Goal: Task Accomplishment & Management: Use online tool/utility

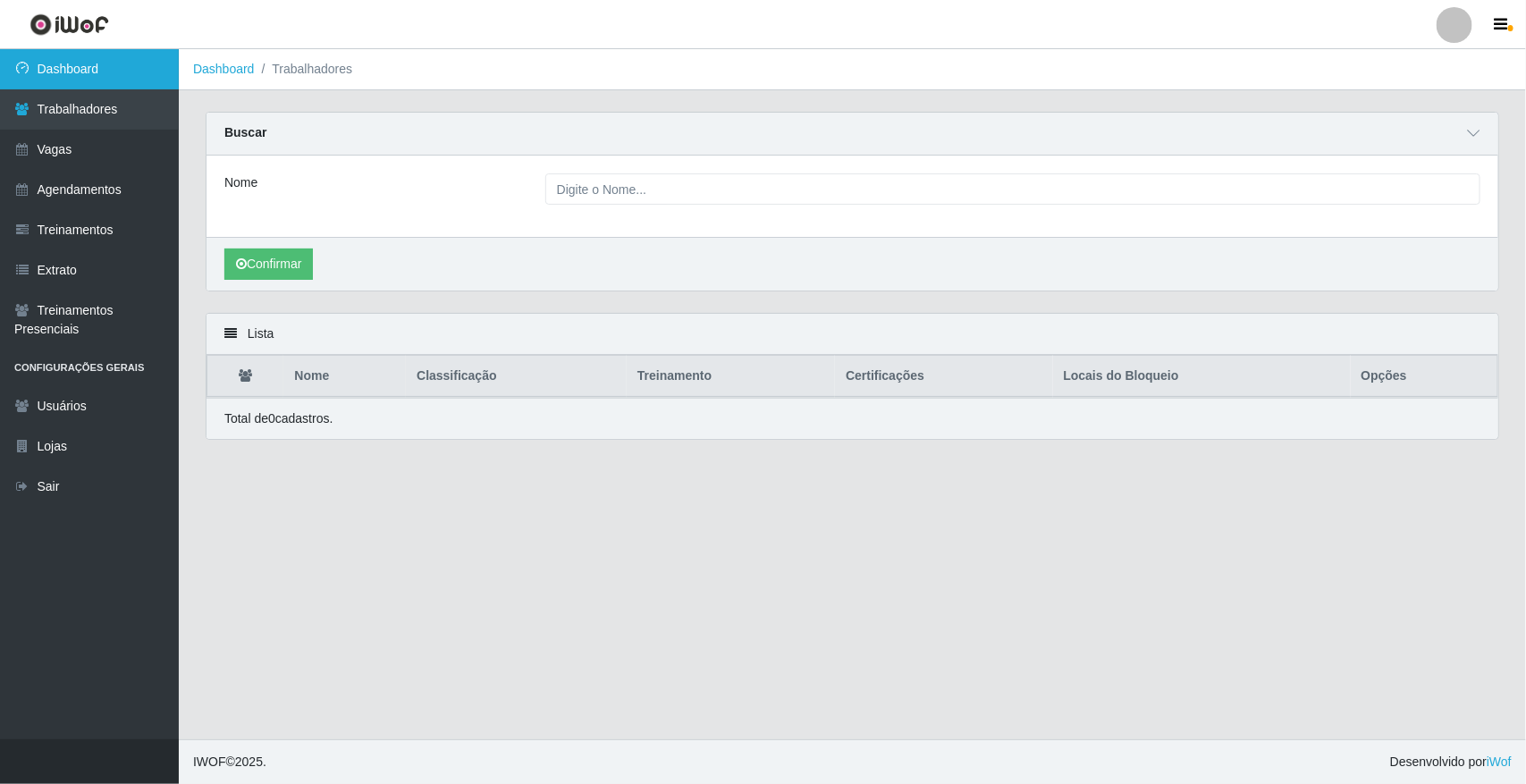
click at [113, 72] on link "Dashboard" at bounding box center [89, 70] width 178 height 40
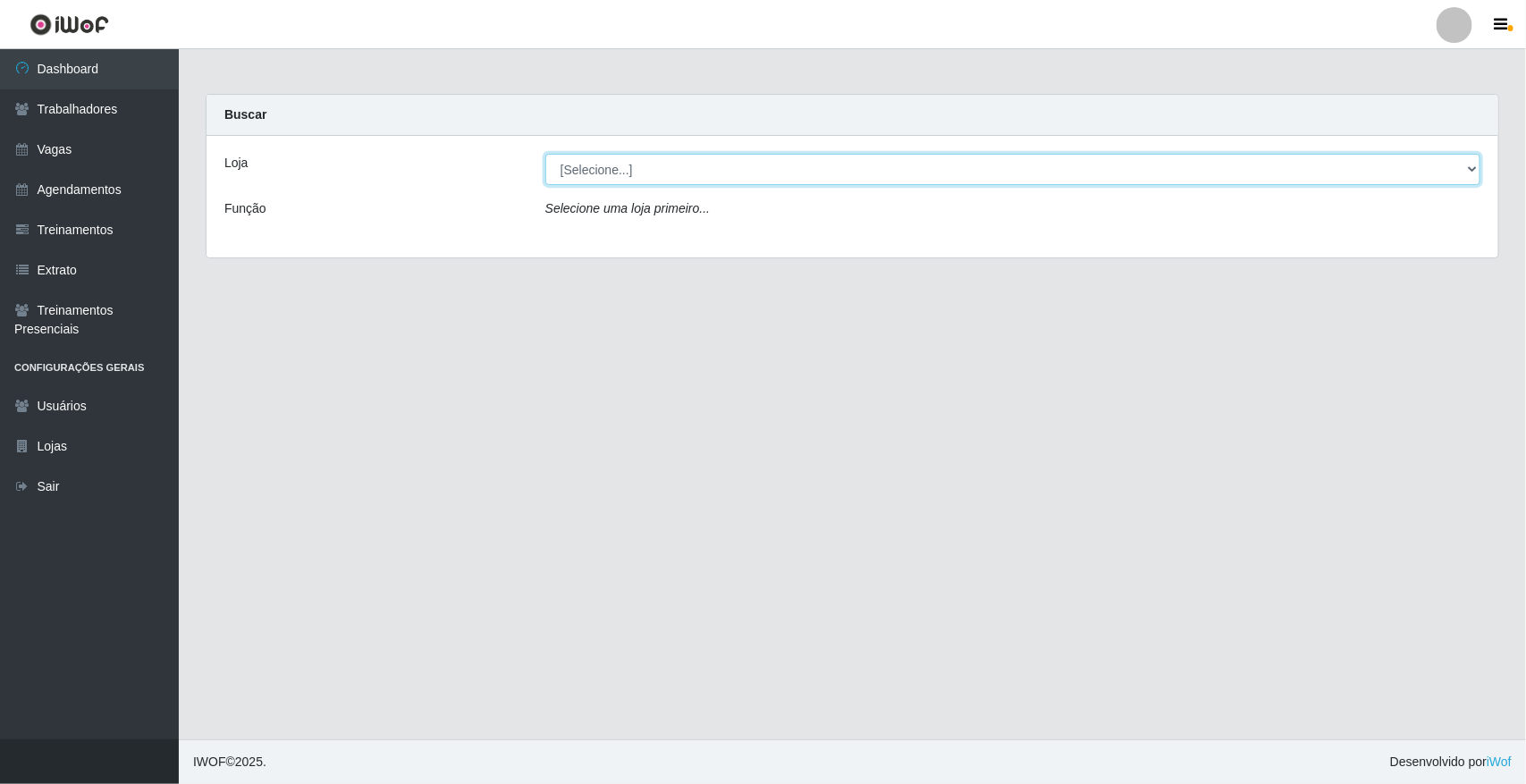
click at [666, 176] on select "[Selecione...] [GEOGRAPHIC_DATA]" at bounding box center [1013, 169] width 935 height 31
select select "65"
click at [545, 154] on select "[Selecione...] [GEOGRAPHIC_DATA]" at bounding box center [1013, 169] width 935 height 31
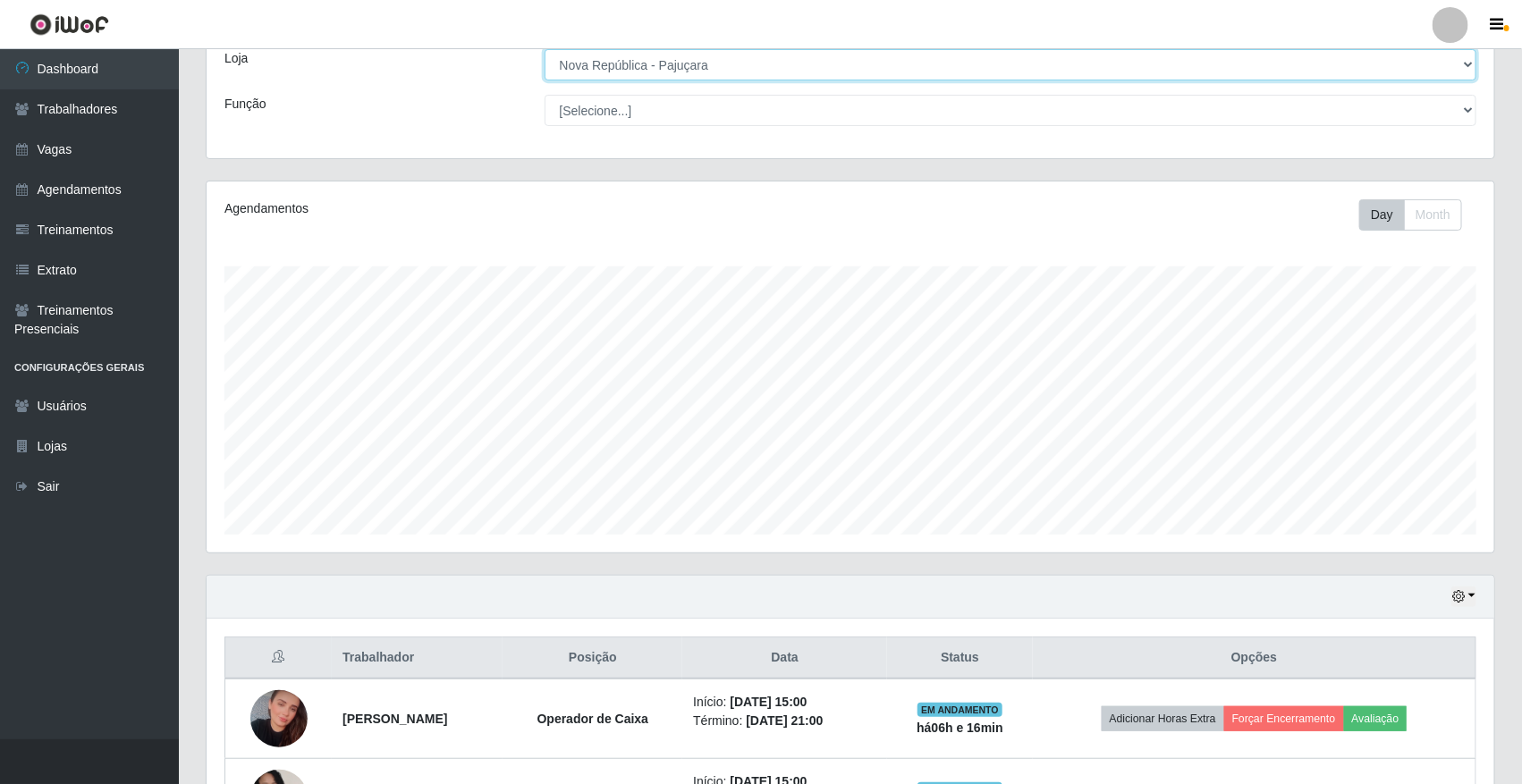
scroll to position [246, 0]
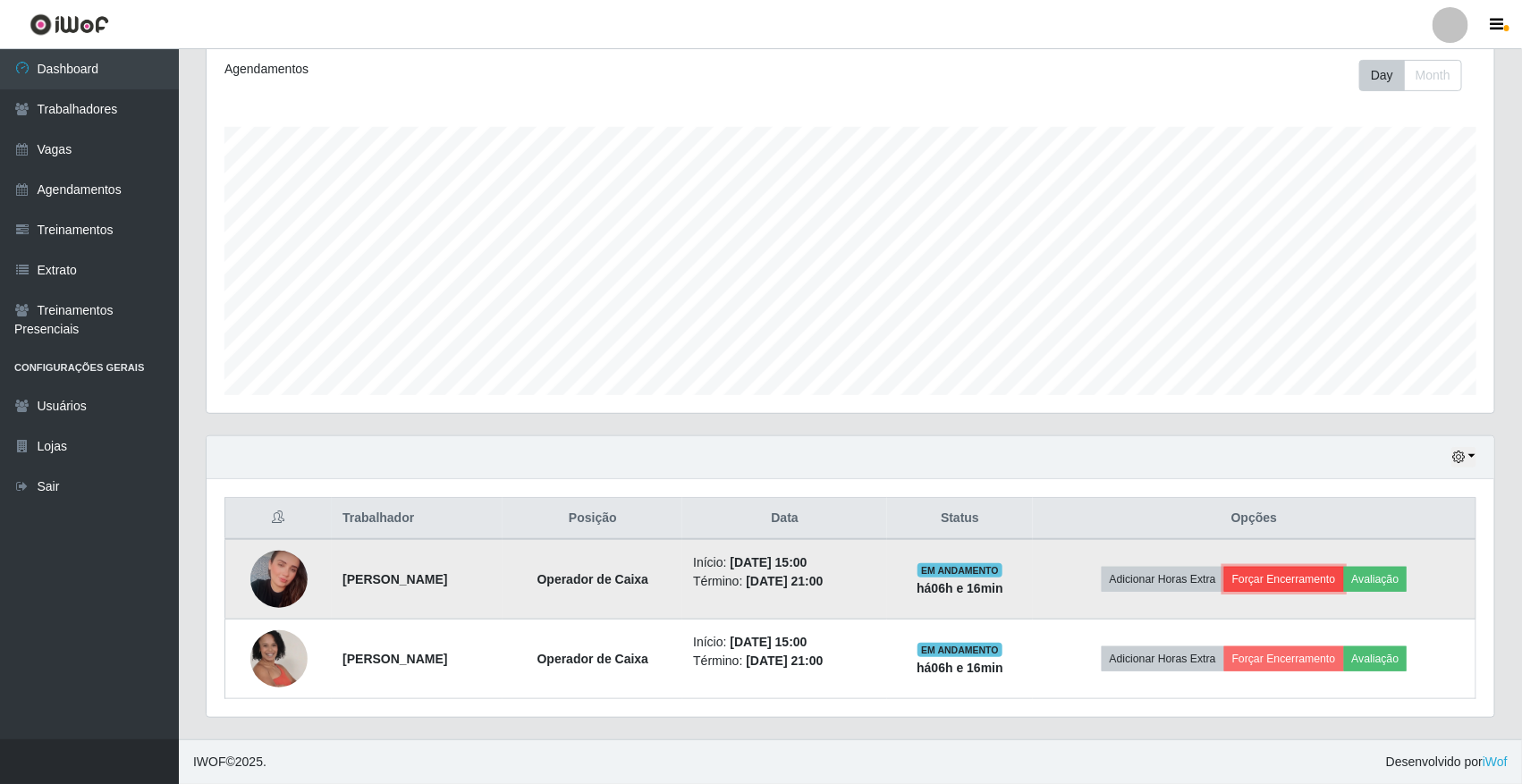
click at [1270, 588] on button "Forçar Encerramento" at bounding box center [1284, 579] width 120 height 25
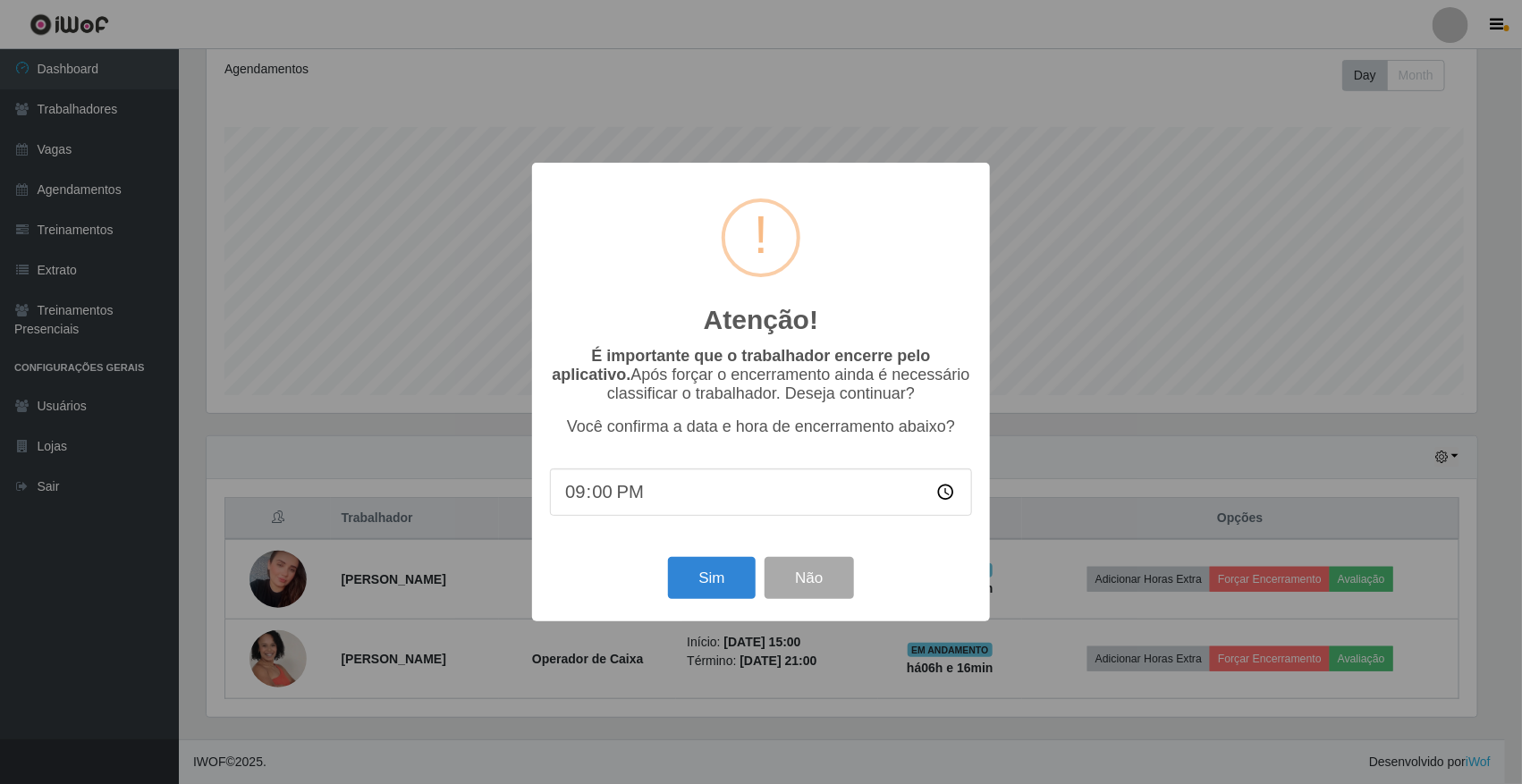
scroll to position [372, 1275]
click at [731, 582] on button "Sim" at bounding box center [714, 578] width 87 height 42
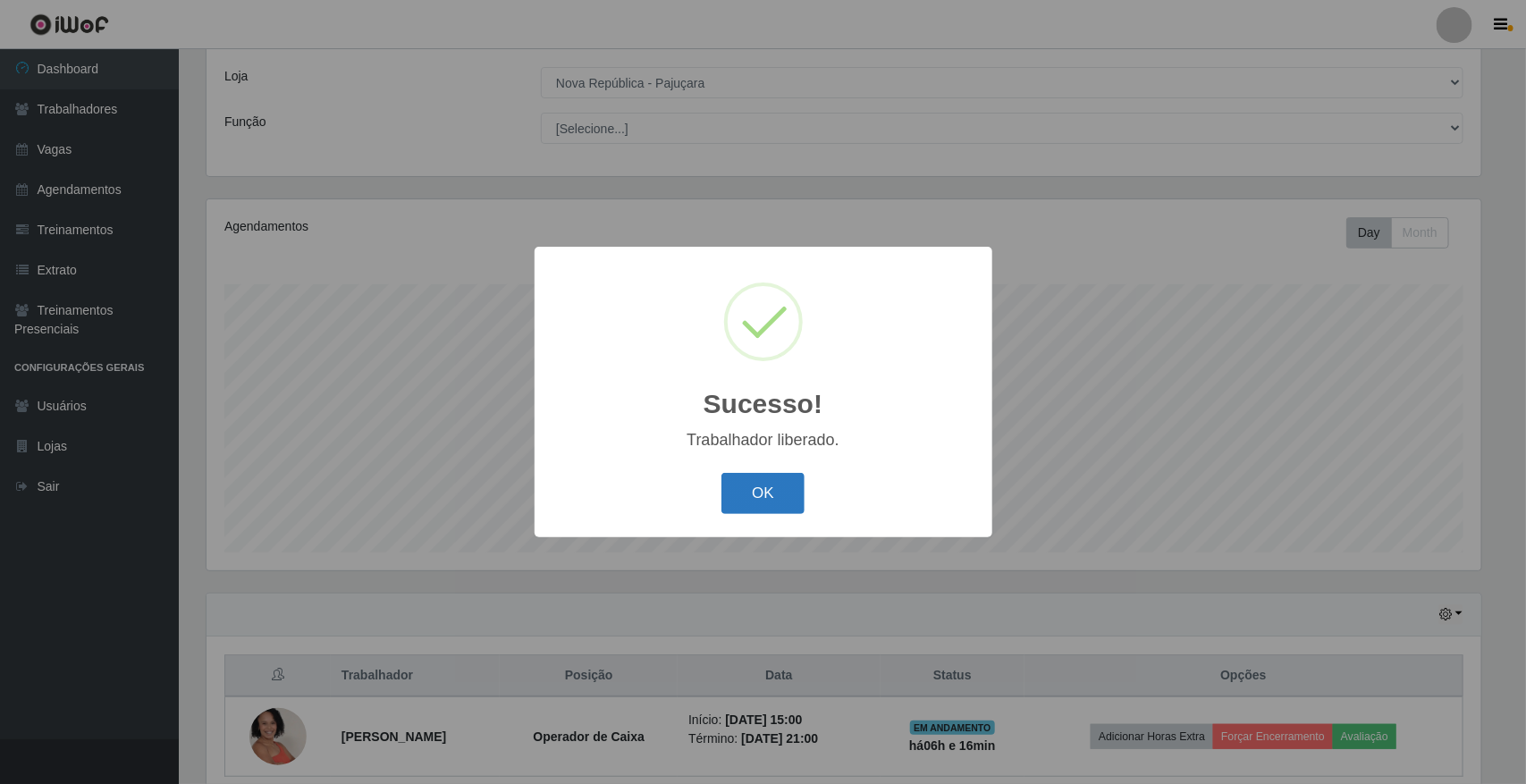
click at [765, 505] on button "OK" at bounding box center [763, 494] width 83 height 42
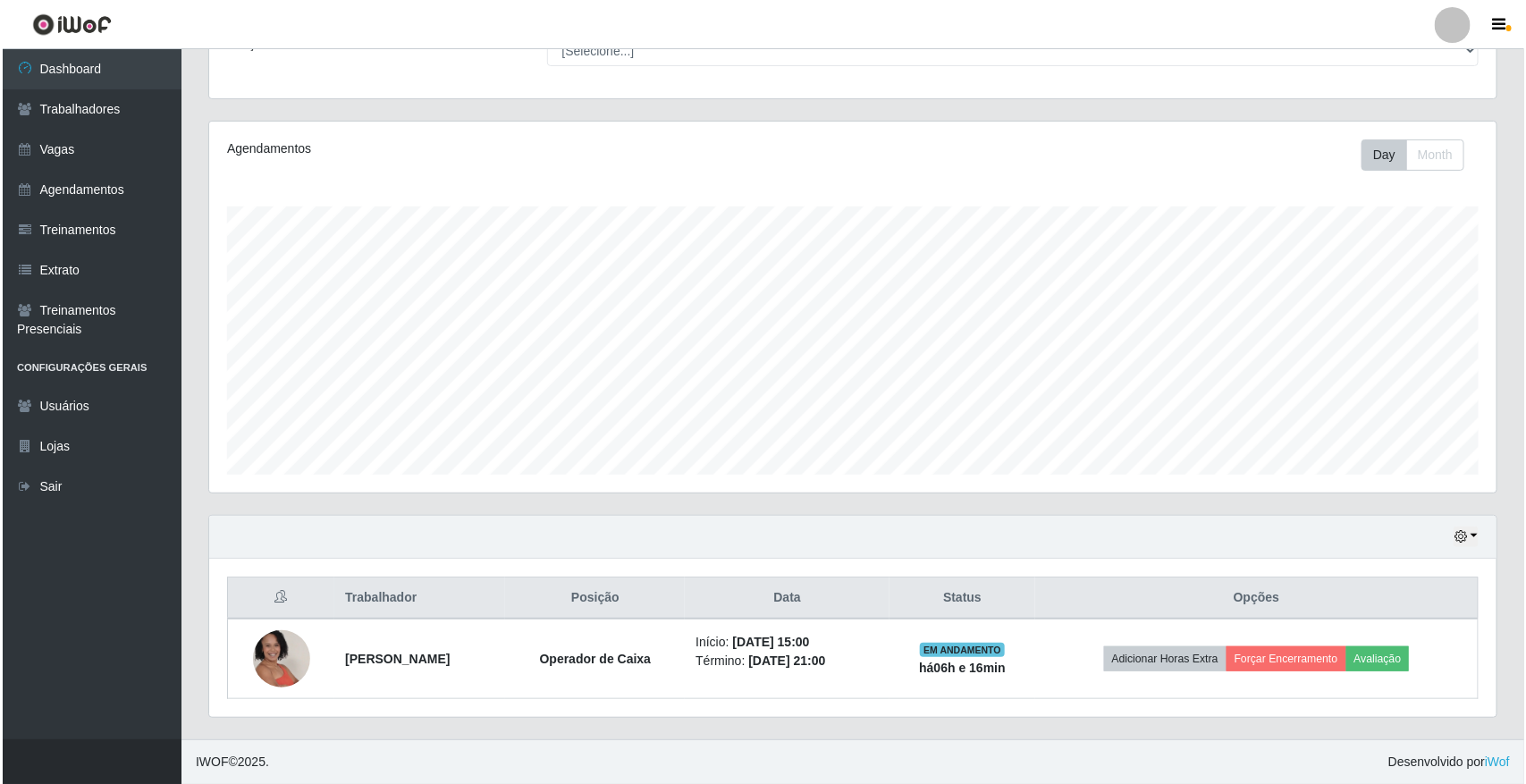
scroll to position [166, 0]
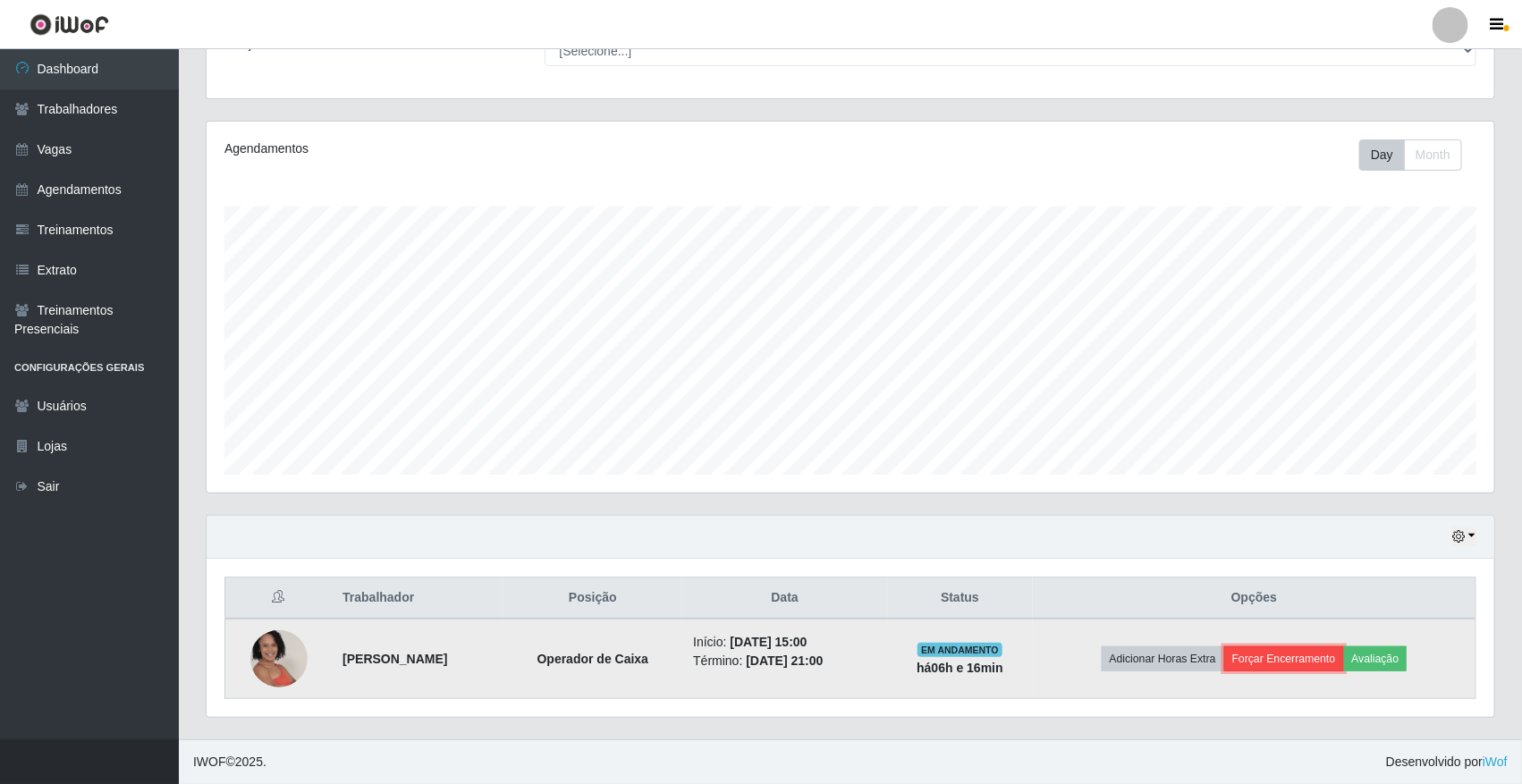
click at [1301, 653] on button "Forçar Encerramento" at bounding box center [1284, 658] width 120 height 25
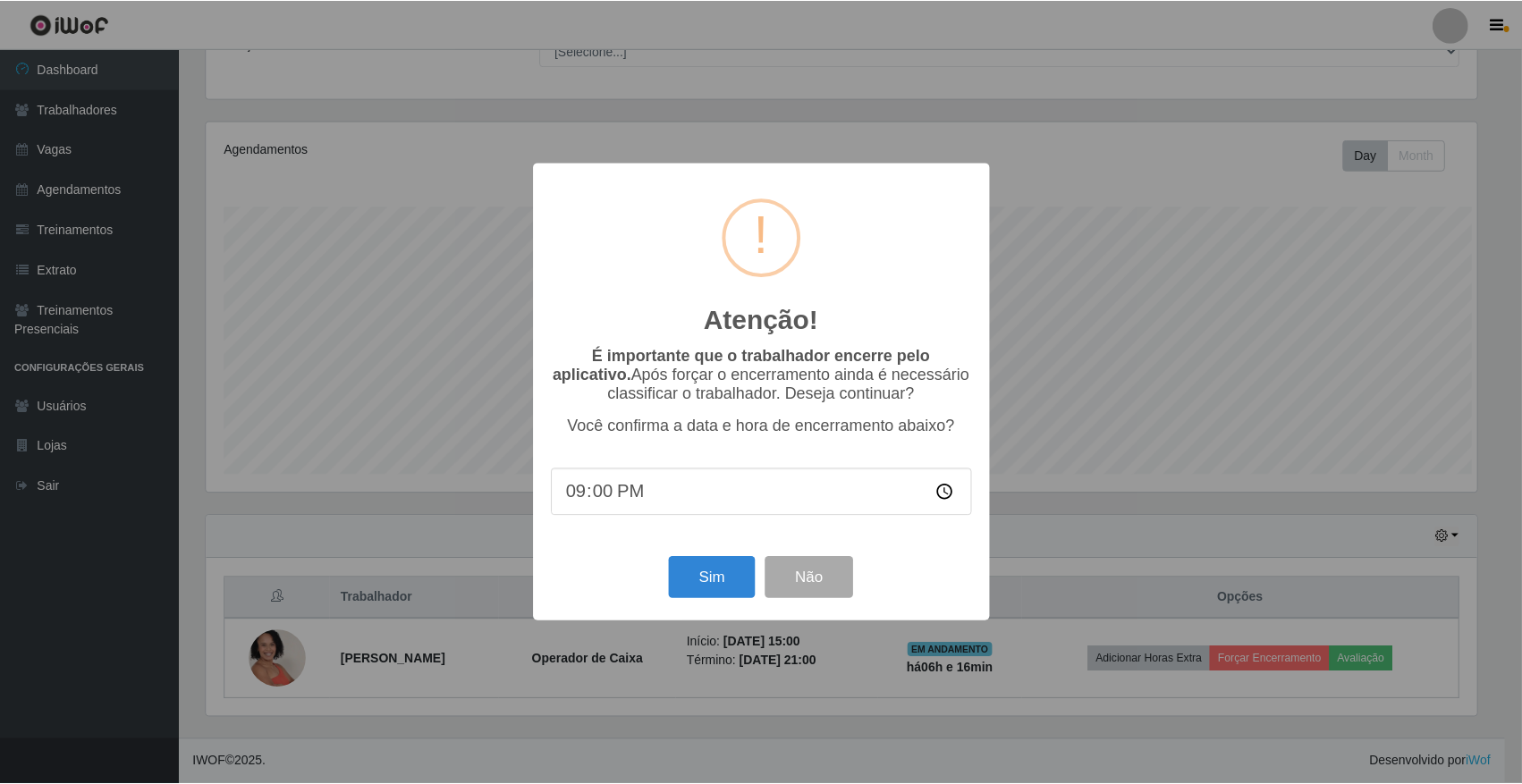
scroll to position [372, 1275]
click at [695, 592] on button "Sim" at bounding box center [714, 578] width 87 height 42
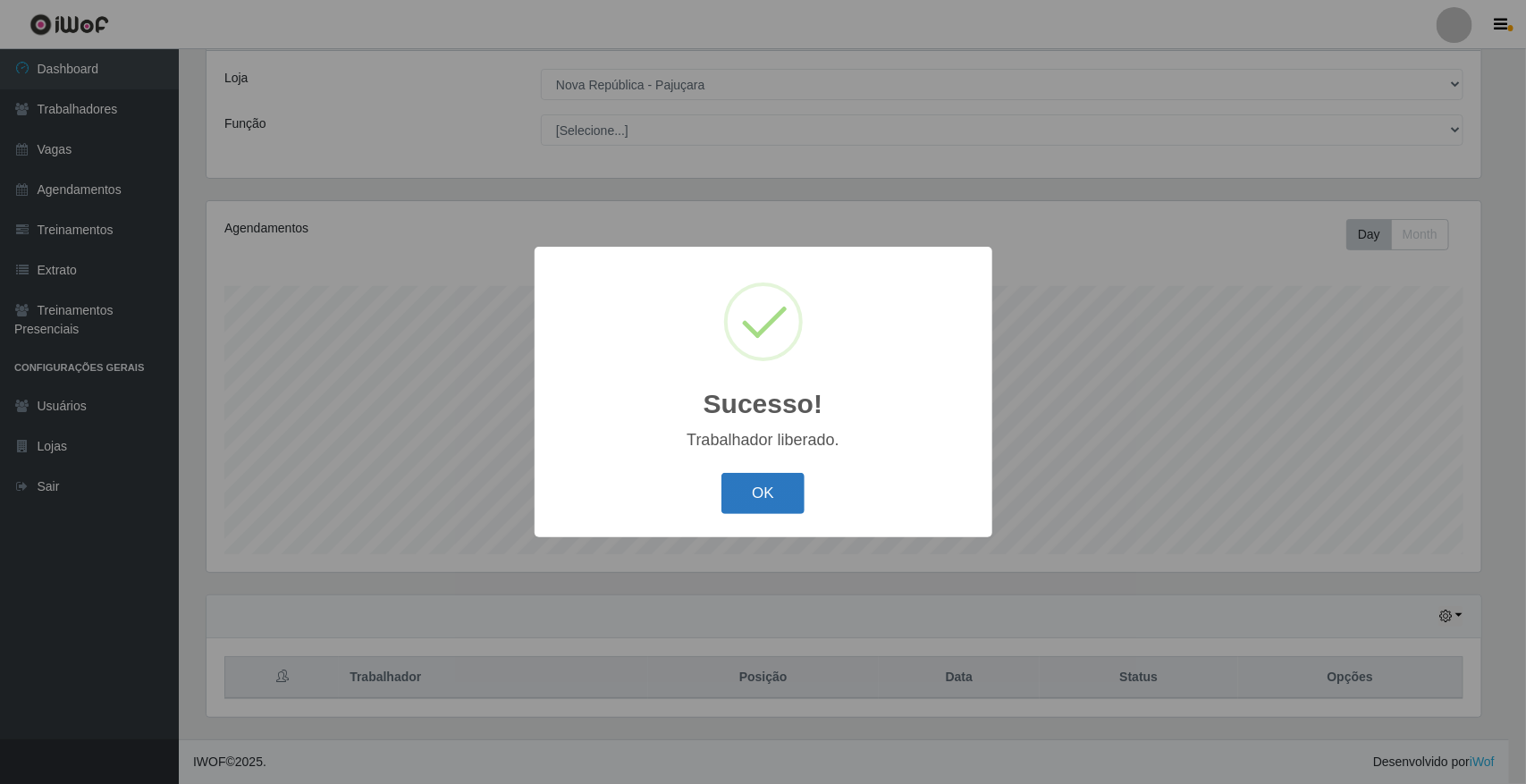
click at [765, 505] on button "OK" at bounding box center [763, 494] width 83 height 42
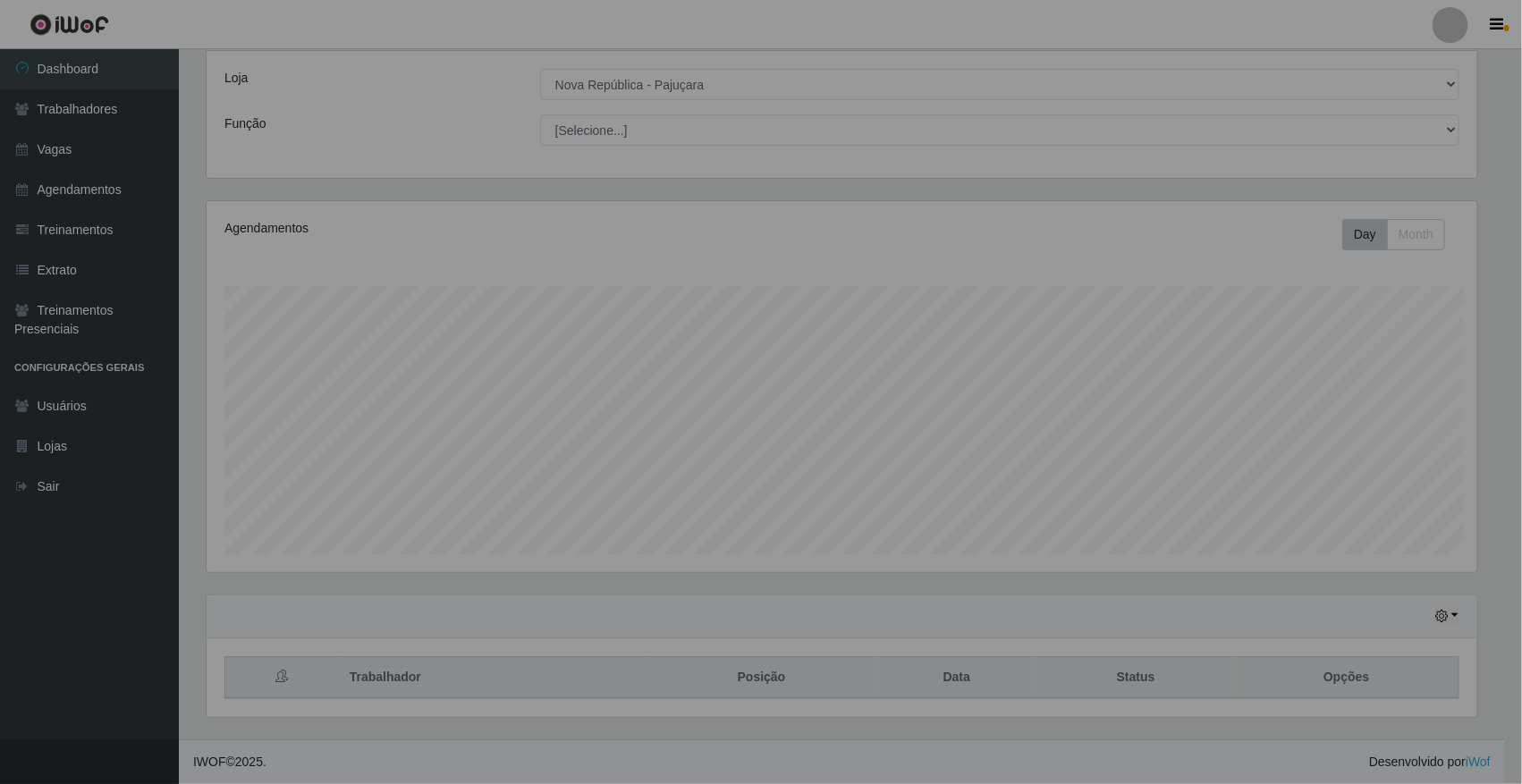
scroll to position [372, 1287]
